Goal: Check status

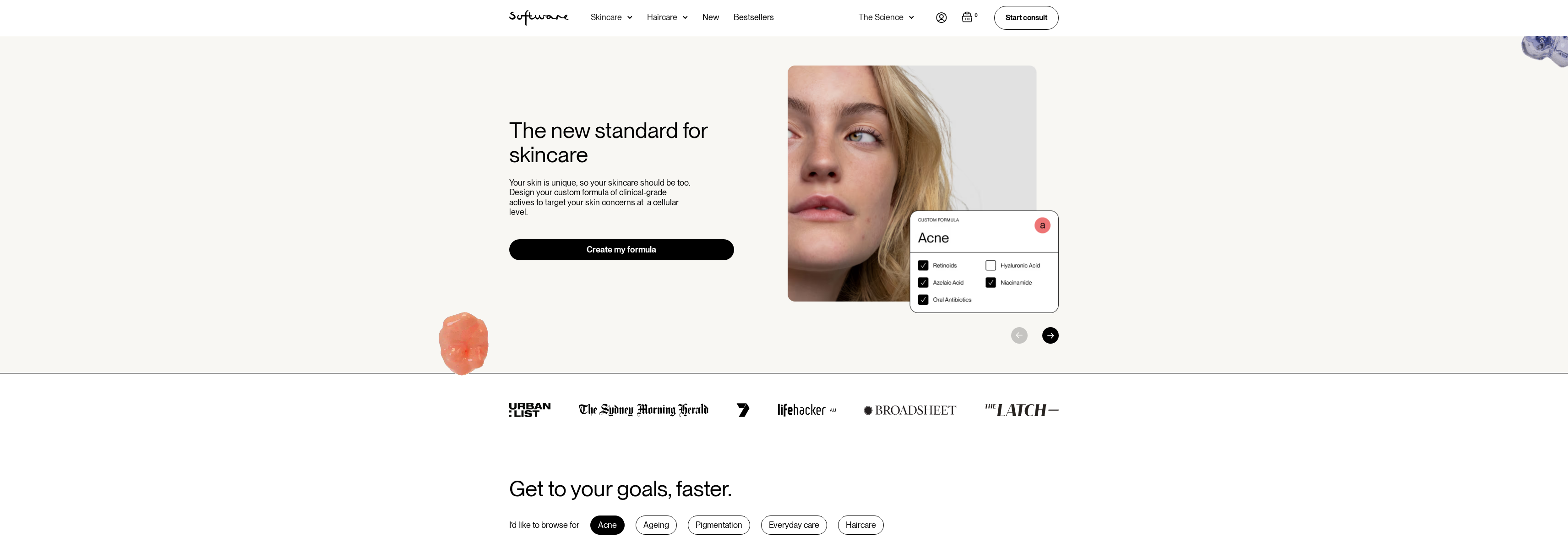
click at [951, 18] on div "0 Your Cart ( 0 items) Free shipping on all orders above $49! You might also be…" at bounding box center [997, 18] width 122 height 24
click at [945, 20] on img at bounding box center [941, 18] width 11 height 11
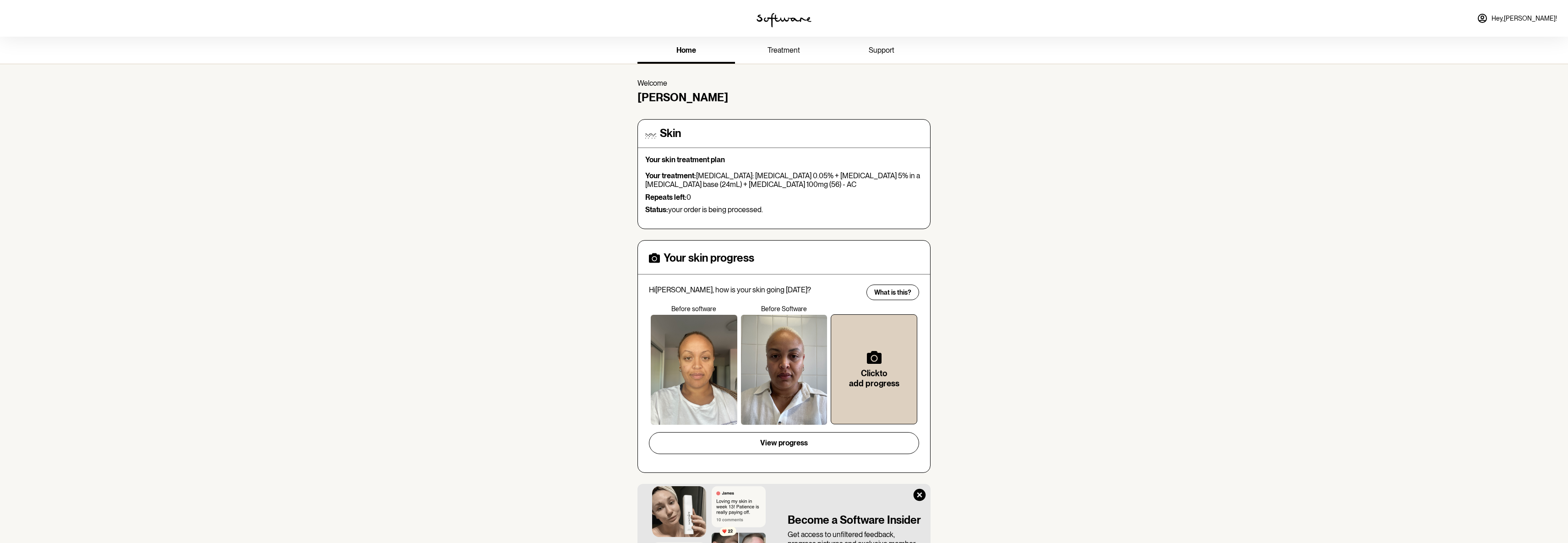
click at [801, 49] on link "treatment" at bounding box center [784, 51] width 97 height 25
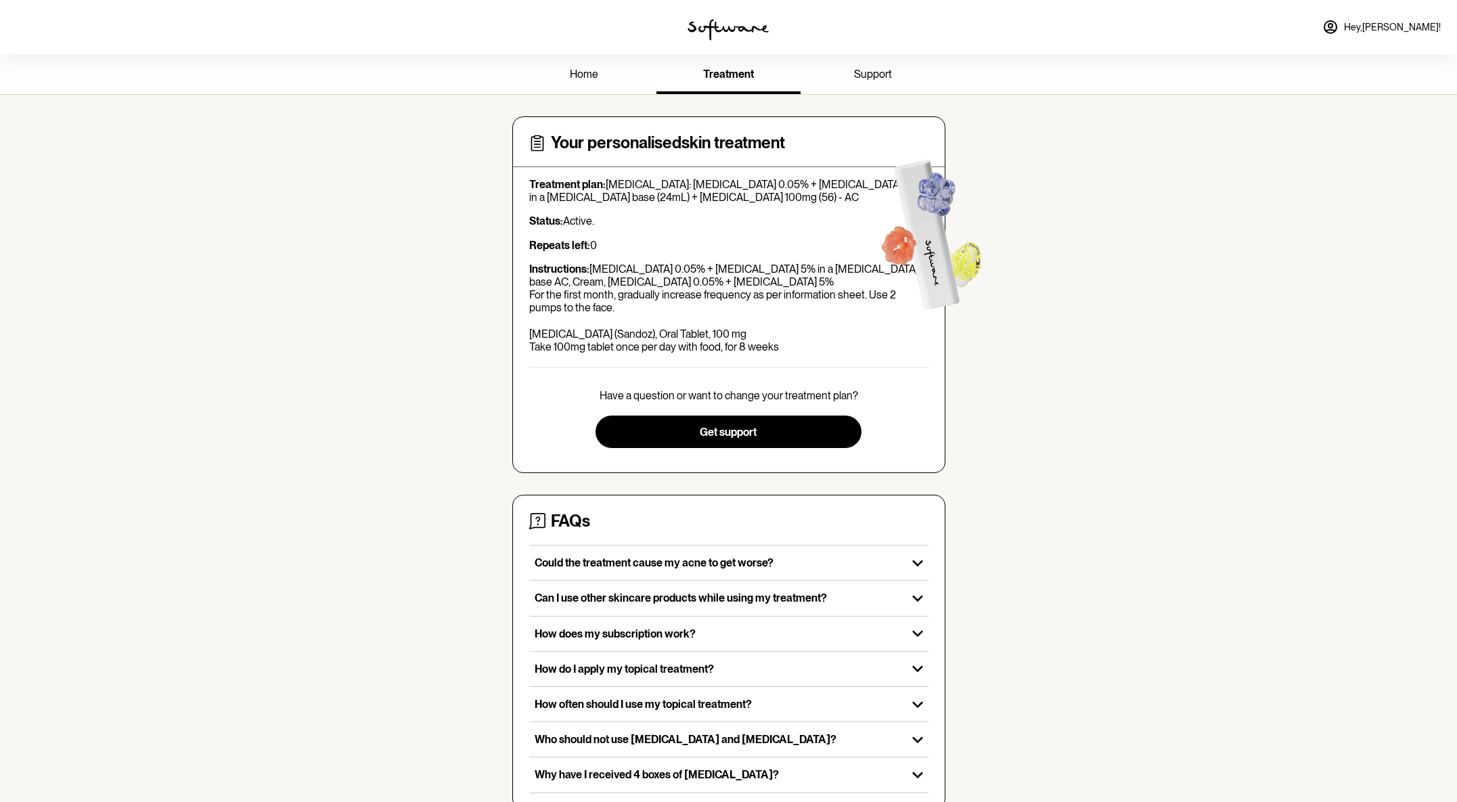
click at [614, 70] on link "home" at bounding box center [584, 75] width 144 height 37
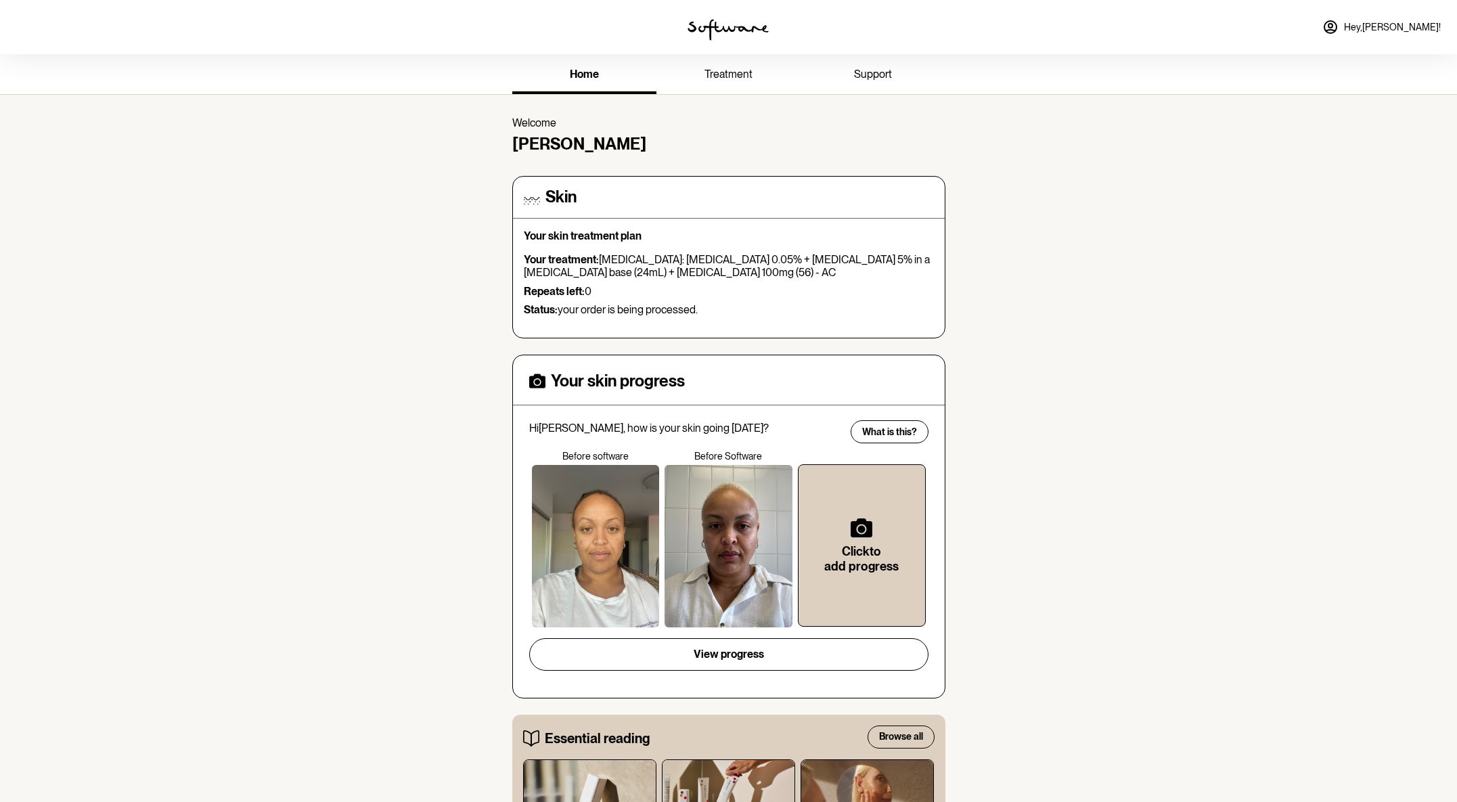
click at [884, 70] on span "support" at bounding box center [873, 74] width 38 height 13
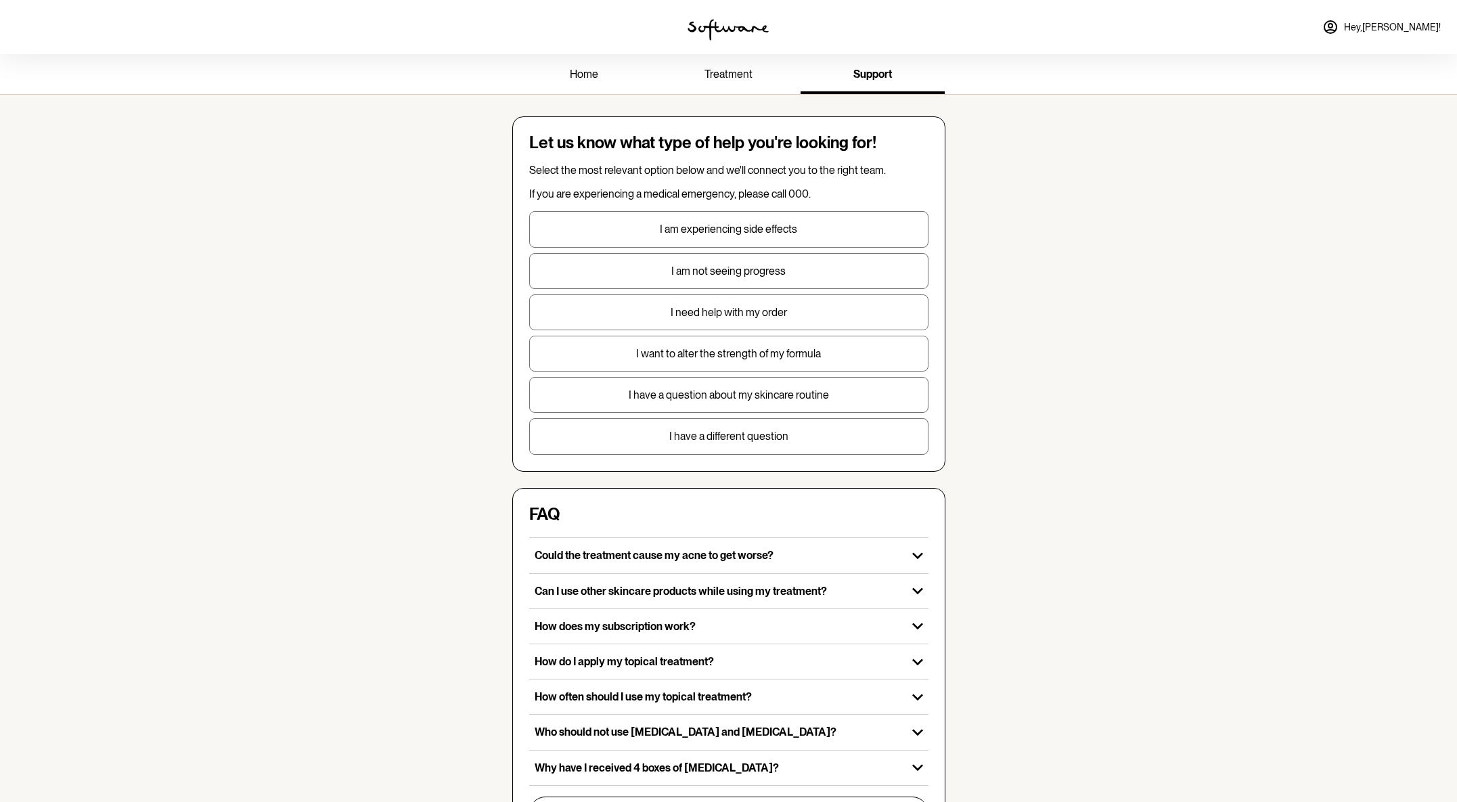
click at [1397, 22] on span "Hey, [PERSON_NAME] !" at bounding box center [1392, 28] width 97 height 12
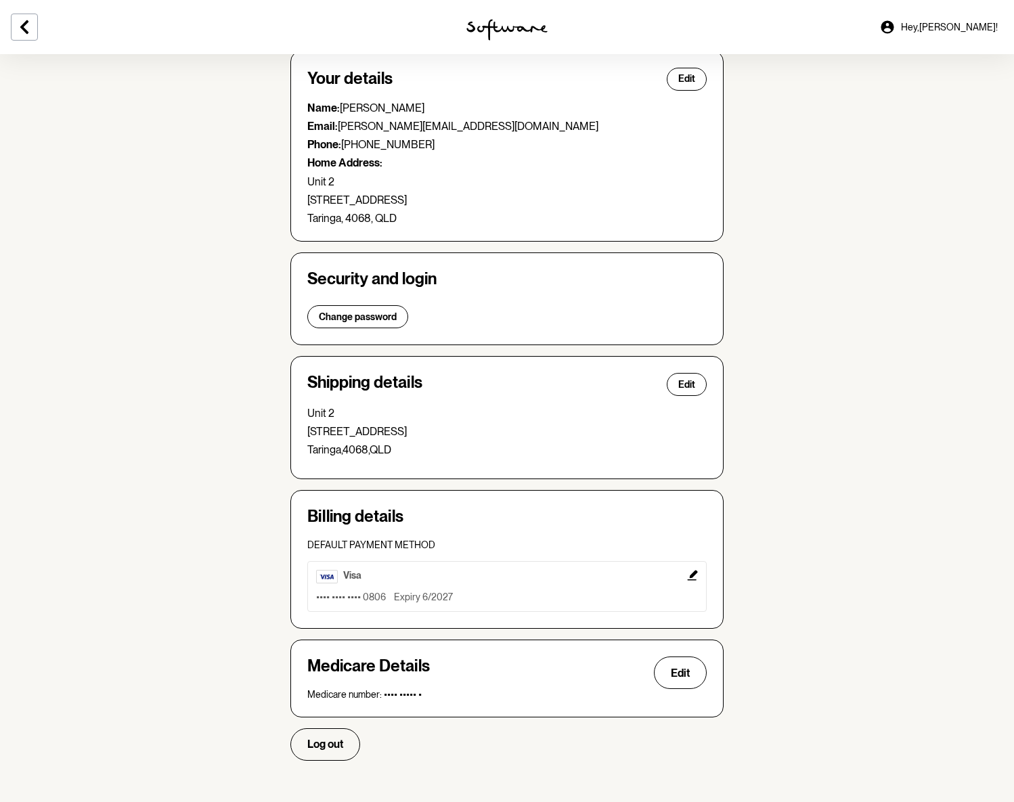
scroll to position [79, 0]
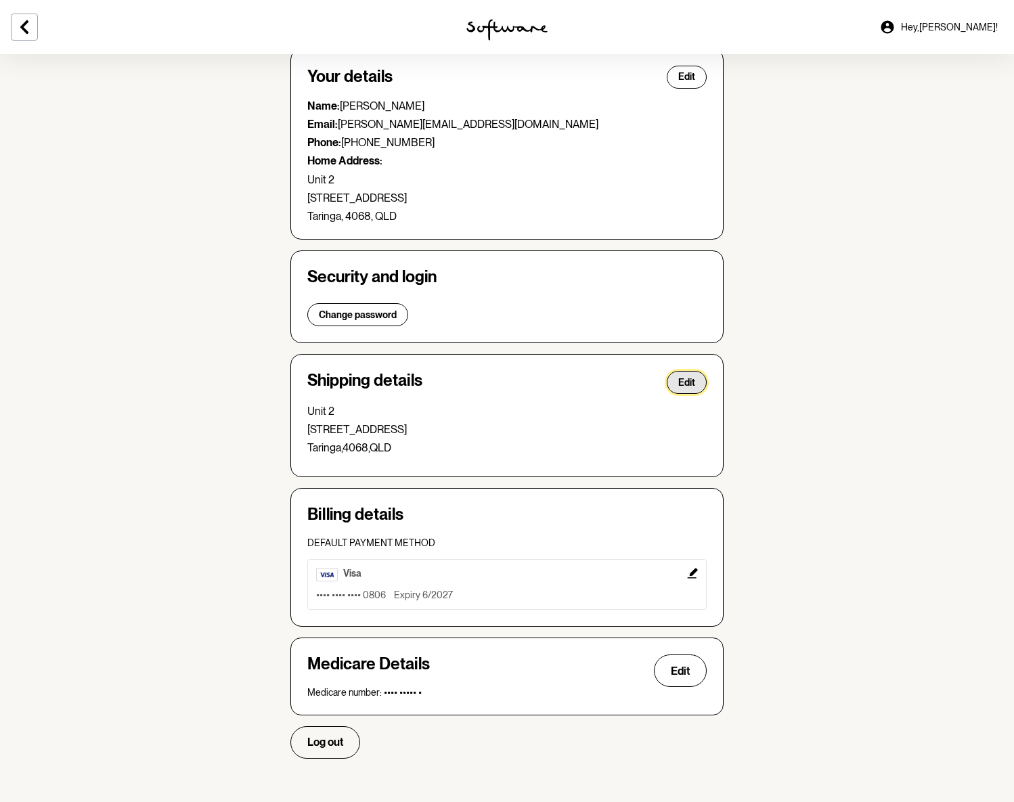
click at [692, 386] on span "Edit" at bounding box center [686, 383] width 17 height 12
select select "QLD"
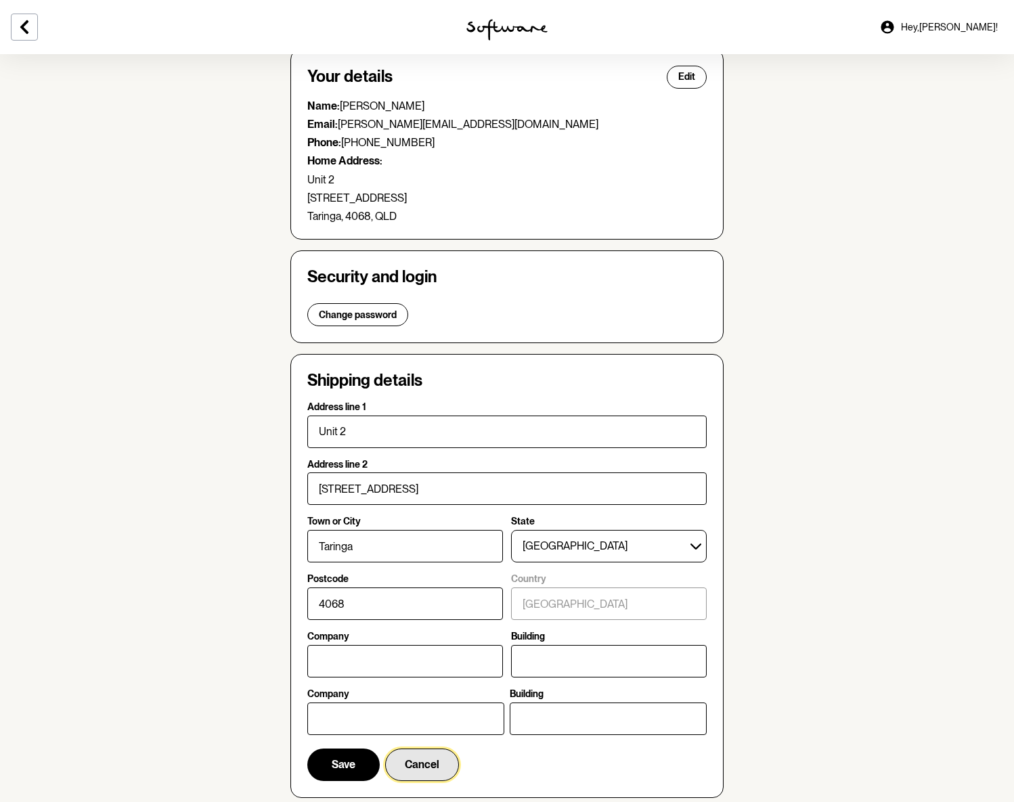
click at [431, 762] on span "Cancel" at bounding box center [422, 764] width 35 height 13
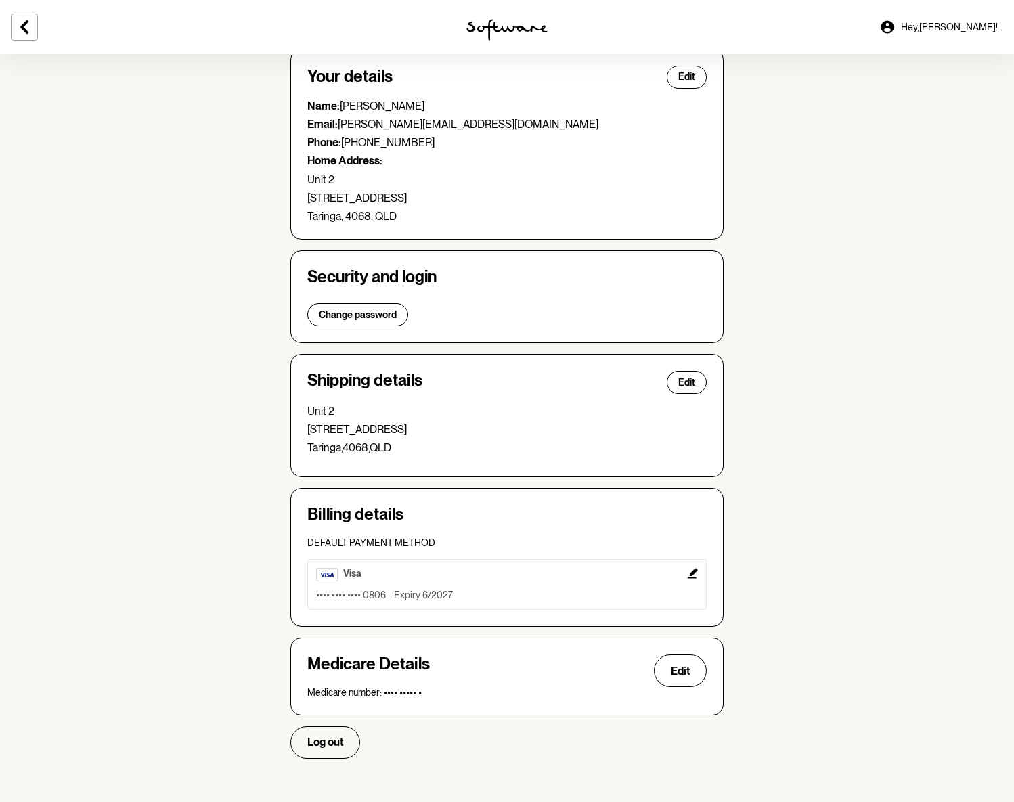
scroll to position [0, 0]
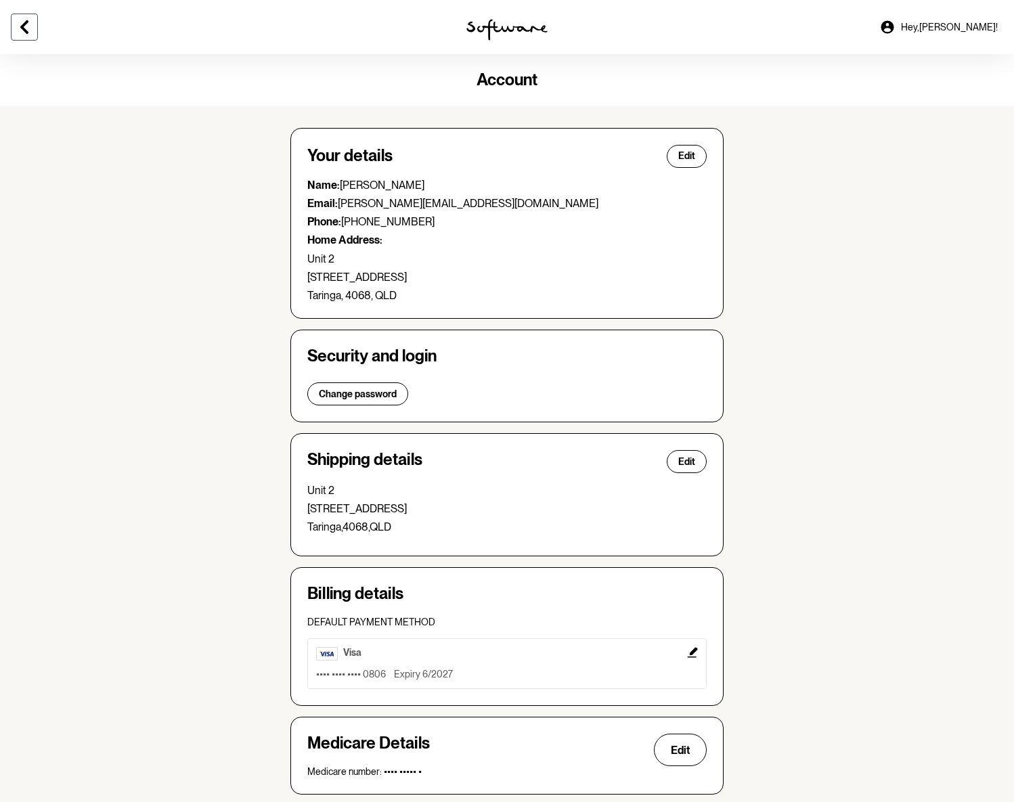
click at [18, 26] on icon at bounding box center [24, 27] width 16 height 16
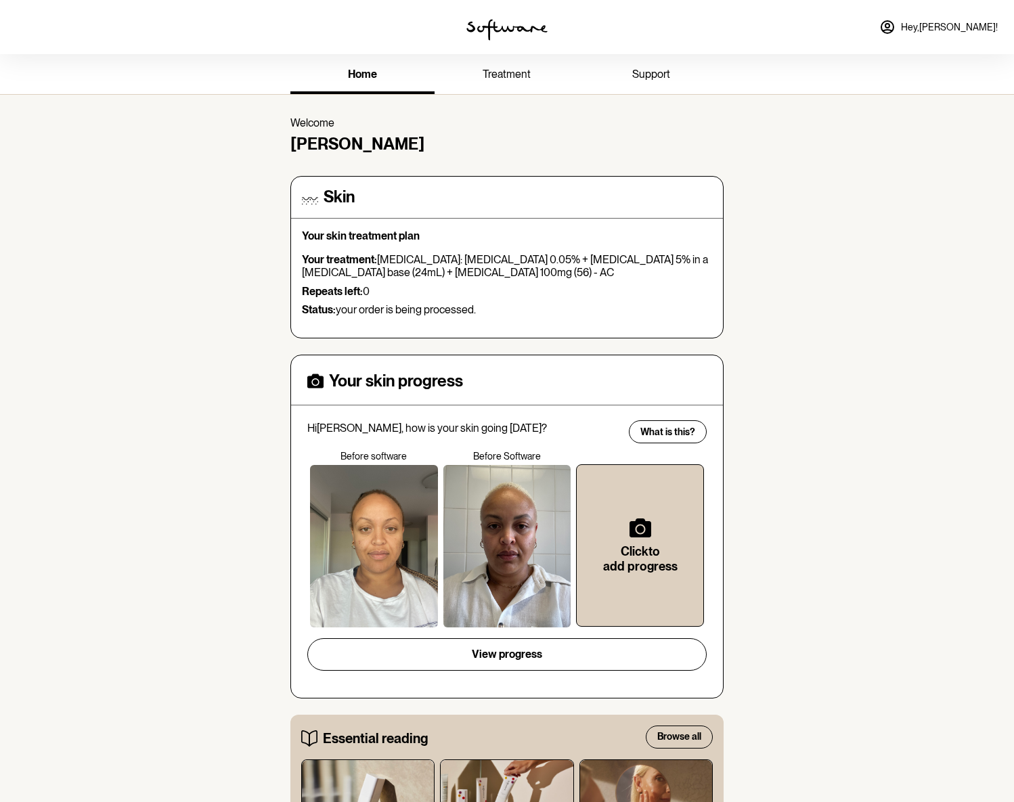
scroll to position [1, 0]
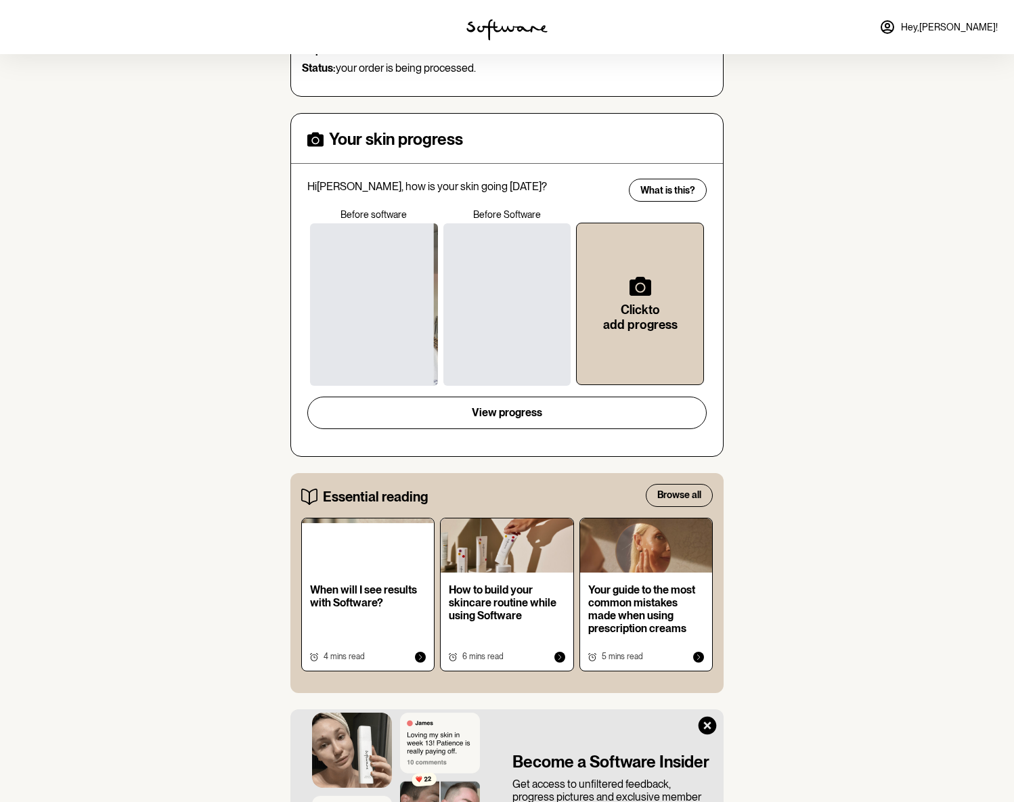
scroll to position [251, 0]
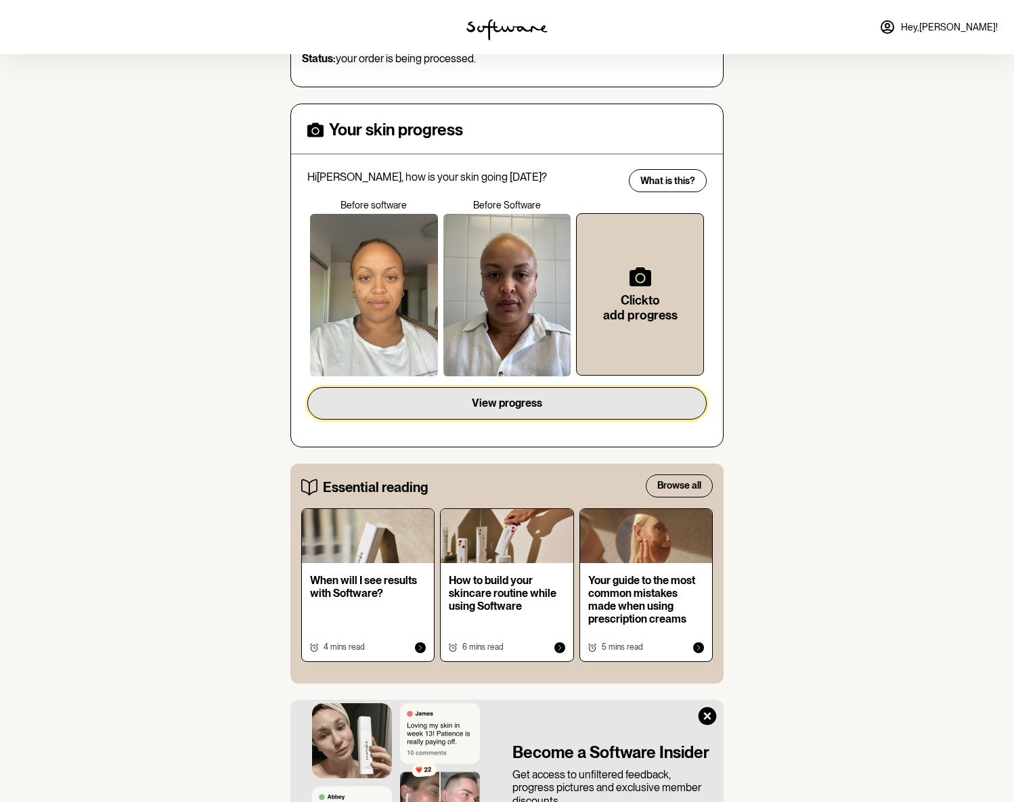
click at [509, 402] on span "View progress" at bounding box center [507, 403] width 70 height 13
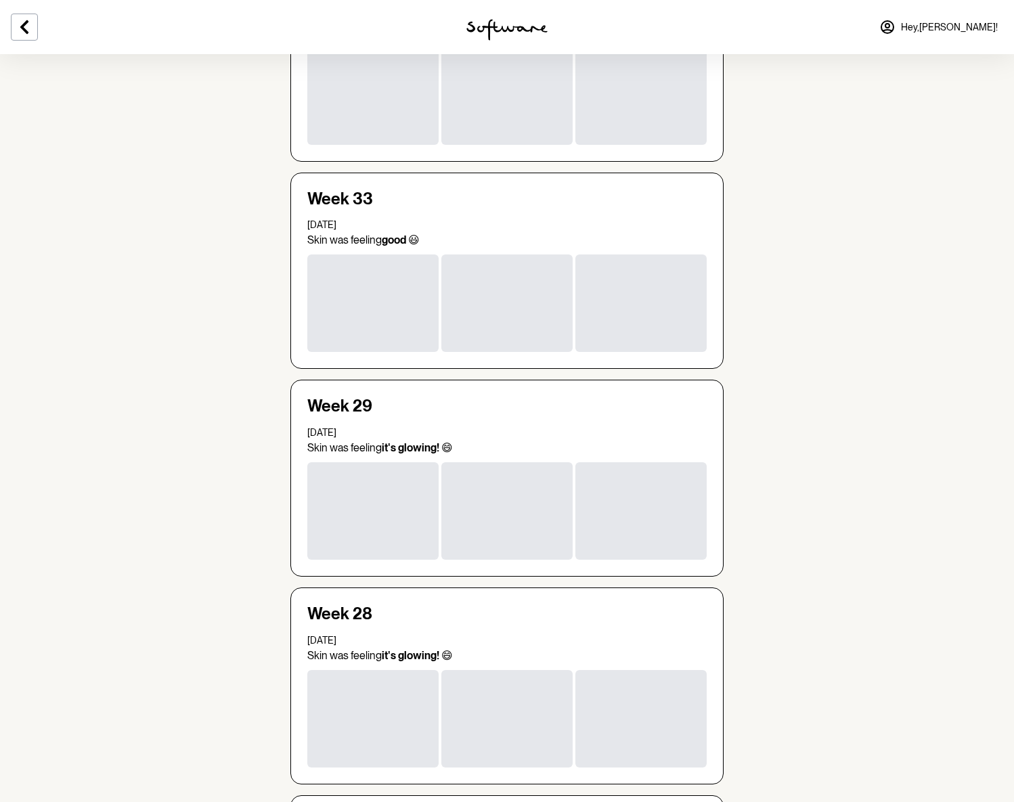
scroll to position [1720, 0]
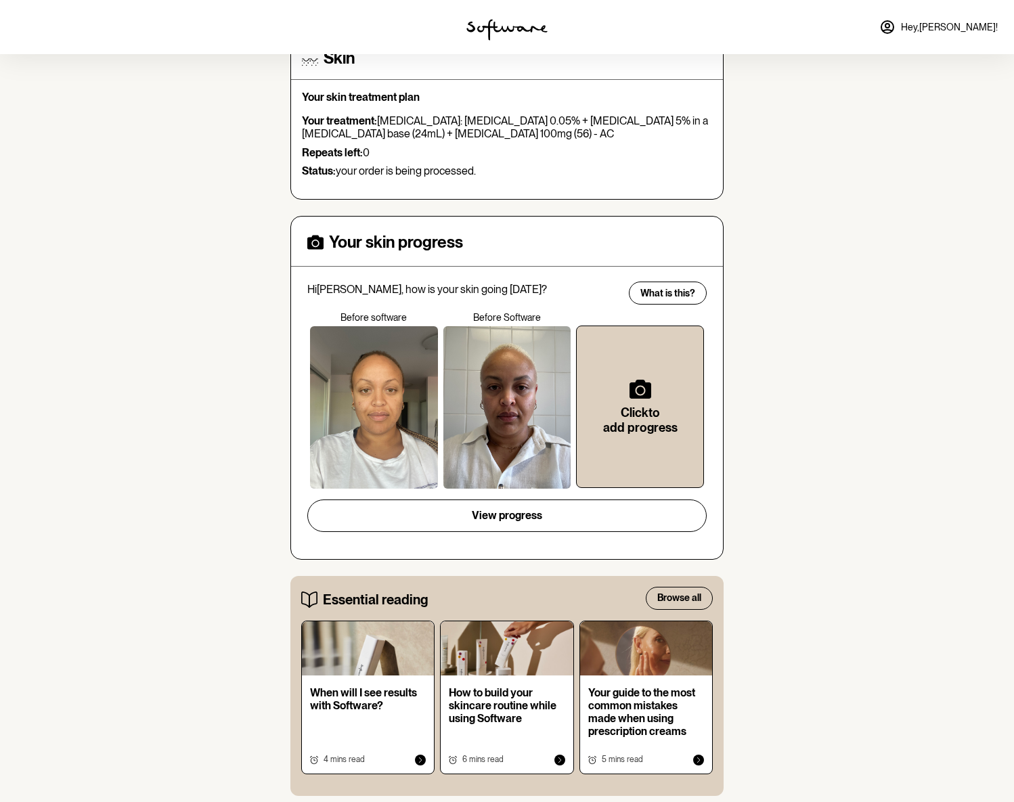
scroll to position [139, 0]
